Goal: Find contact information: Find contact information

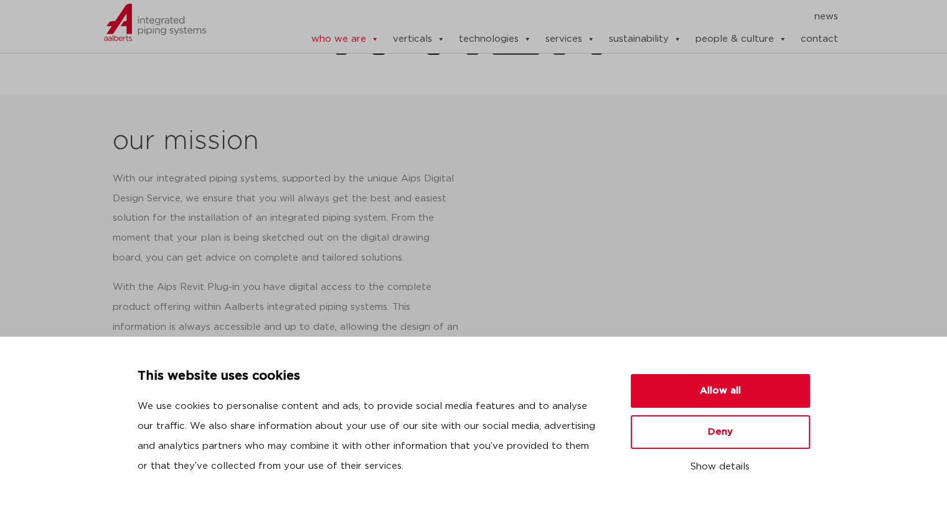
scroll to position [491, 0]
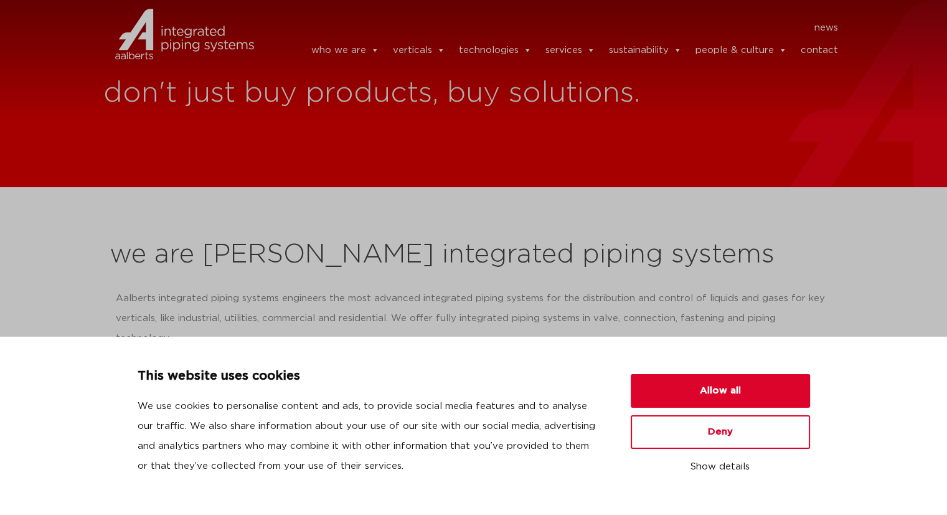
click at [809, 51] on link "contact" at bounding box center [818, 50] width 37 height 25
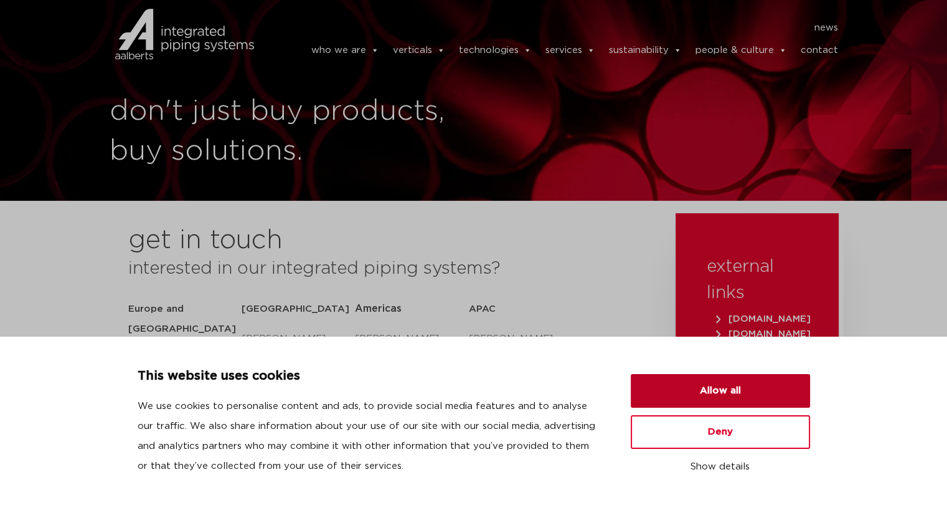
click at [746, 377] on button "Allow all" at bounding box center [720, 391] width 179 height 34
